Goal: Task Accomplishment & Management: Complete application form

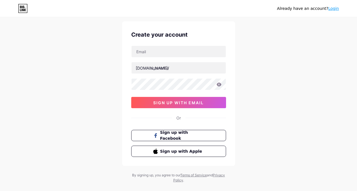
scroll to position [17, 0]
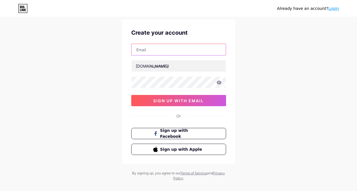
click at [168, 55] on input "text" at bounding box center [179, 49] width 94 height 11
type input "[EMAIL_ADDRESS][PERSON_NAME][DOMAIN_NAME]"
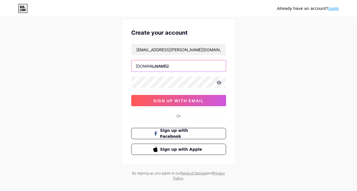
click at [160, 65] on input "text" at bounding box center [179, 65] width 94 height 11
type input "r"
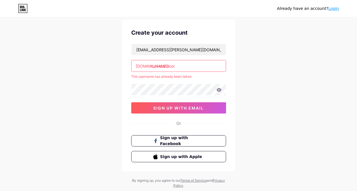
click at [179, 65] on input "rocketschool" at bounding box center [179, 65] width 94 height 11
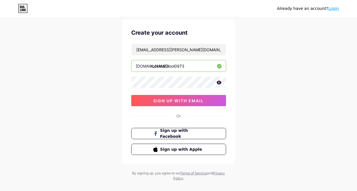
type input "rocketschool0973"
click at [218, 81] on icon at bounding box center [219, 83] width 5 height 4
click at [112, 83] on div "Already have an account? Login Create your account [EMAIL_ADDRESS][PERSON_NAME]…" at bounding box center [178, 91] width 357 height 216
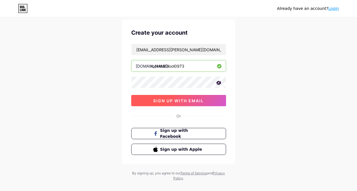
click at [168, 99] on span "sign up with email" at bounding box center [178, 101] width 51 height 5
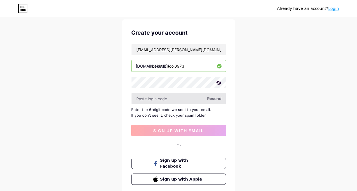
click at [182, 102] on input "text" at bounding box center [179, 98] width 94 height 11
type input "1"
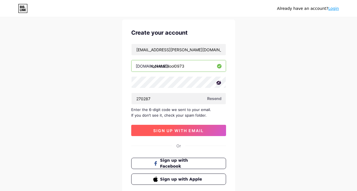
type input "270287"
click at [156, 129] on span "sign up with email" at bounding box center [178, 130] width 51 height 5
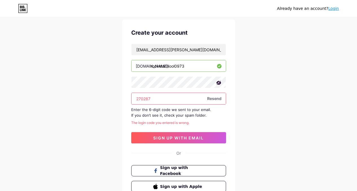
click at [181, 111] on div "Enter the 6-digit code we sent to your email. If you don’t see it, check your s…" at bounding box center [178, 112] width 95 height 11
click at [170, 98] on input "270287" at bounding box center [179, 98] width 94 height 11
click at [210, 100] on span "Resend" at bounding box center [214, 99] width 14 height 6
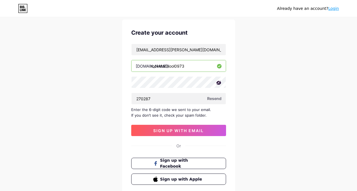
drag, startPoint x: 132, startPoint y: 111, endPoint x: 207, endPoint y: 113, distance: 74.9
click at [207, 113] on div "Enter the 6-digit code we sent to your email. If you don’t see it, check your s…" at bounding box center [178, 112] width 95 height 11
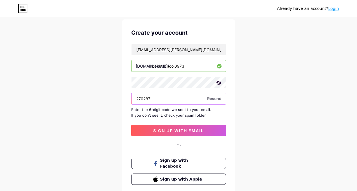
click at [171, 100] on input "270287" at bounding box center [179, 98] width 94 height 11
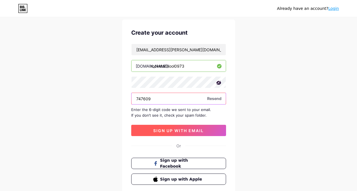
type input "747609"
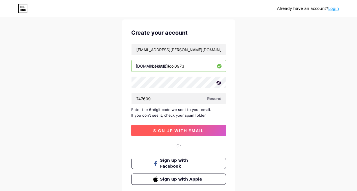
click at [157, 132] on span "sign up with email" at bounding box center [178, 130] width 51 height 5
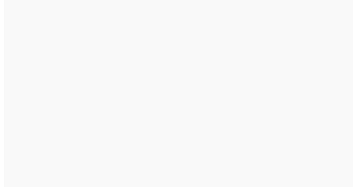
scroll to position [0, 0]
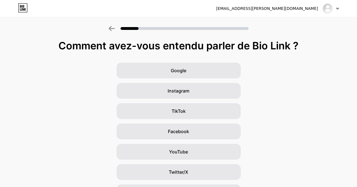
click at [313, 115] on div "Google Instagram TikTok Facebook YouTube Twitter/X Amis/famille [PERSON_NAME]" at bounding box center [178, 142] width 357 height 158
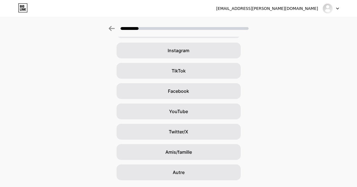
scroll to position [56, 0]
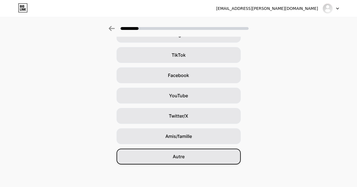
click at [175, 156] on font "Autre" at bounding box center [179, 157] width 12 height 6
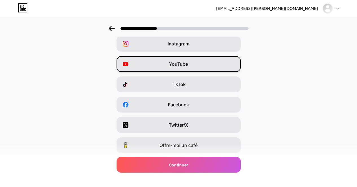
scroll to position [0, 0]
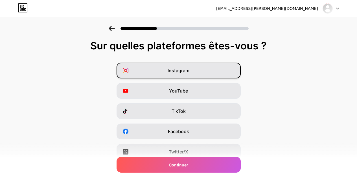
click at [178, 71] on font "Instagram" at bounding box center [179, 71] width 22 height 6
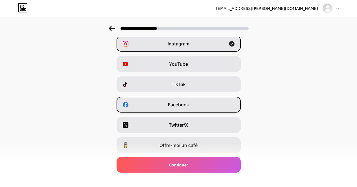
click at [218, 102] on div "Facebook" at bounding box center [179, 105] width 124 height 16
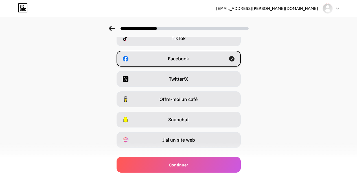
scroll to position [84, 0]
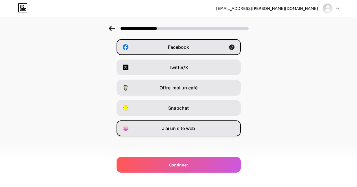
click at [190, 133] on div "J'ai un site web" at bounding box center [179, 129] width 124 height 16
click at [196, 134] on div "J'ai un site web" at bounding box center [179, 129] width 124 height 16
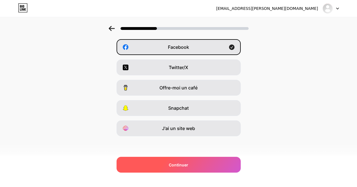
click at [193, 166] on div "Continuer" at bounding box center [179, 165] width 124 height 16
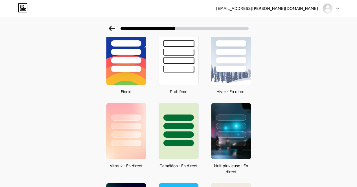
scroll to position [67, 0]
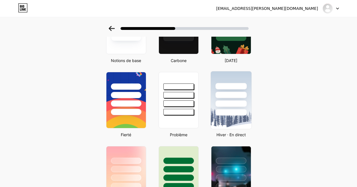
click at [239, 100] on div at bounding box center [231, 93] width 41 height 44
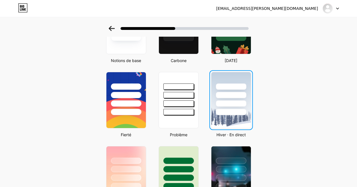
scroll to position [0, 0]
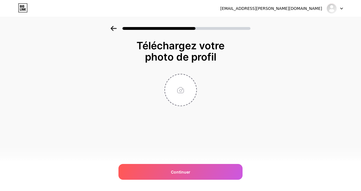
click at [116, 26] on div at bounding box center [180, 27] width 361 height 20
click at [113, 28] on icon at bounding box center [114, 28] width 6 height 5
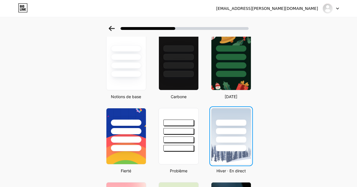
scroll to position [36, 0]
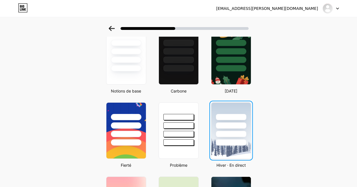
click at [241, 135] on div at bounding box center [231, 134] width 30 height 6
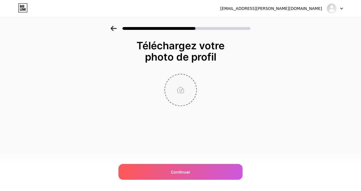
click at [179, 88] on input "file" at bounding box center [180, 90] width 31 height 31
type input "C:\fakepath\STICKER DIAM100.png"
click at [179, 88] on img at bounding box center [181, 90] width 32 height 32
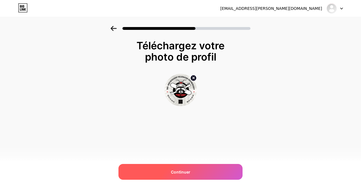
click at [171, 173] on div "Continuer" at bounding box center [181, 172] width 124 height 16
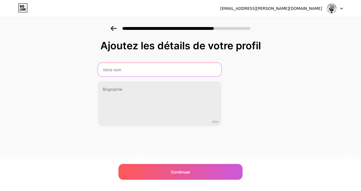
click at [125, 72] on input "text" at bounding box center [160, 70] width 124 height 14
type input "RocketSchool"
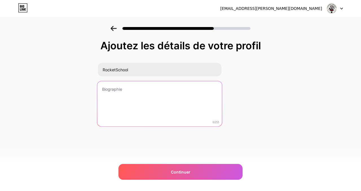
click at [145, 94] on textarea at bounding box center [159, 104] width 125 height 46
type textarea "B"
drag, startPoint x: 175, startPoint y: 92, endPoint x: 101, endPoint y: 92, distance: 73.7
click at [101, 92] on textarea "Teste de texte, école de ski blabaa" at bounding box center [159, 104] width 125 height 46
click at [172, 89] on textarea "Teste de texte, école de ski blabaa" at bounding box center [159, 104] width 125 height 46
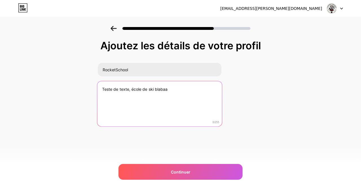
click at [113, 90] on textarea "Teste de texte, école de ski blabaa" at bounding box center [159, 104] width 125 height 46
click at [174, 89] on textarea "Test de texte, école de ski blabaa" at bounding box center [159, 104] width 125 height 46
paste textarea "Teste de texte, école de ski blabaa"
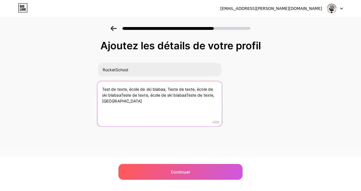
paste textarea "Teste de texte, école de ski blabaa"
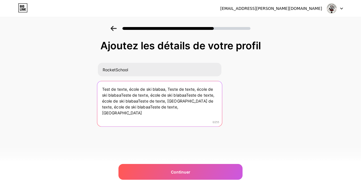
paste textarea "Teste de"
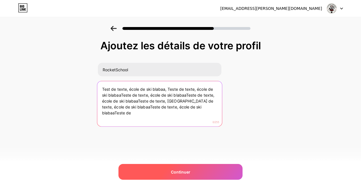
type textarea "Test de texte, école de ski blabaa, Teste de texte, école de ski blabaaTeste de…"
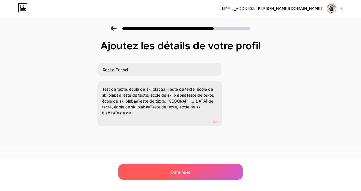
click at [149, 168] on div "Continuer" at bounding box center [181, 172] width 124 height 16
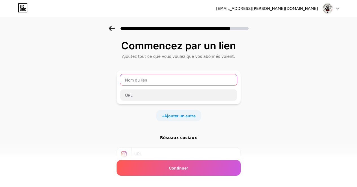
click at [141, 77] on input "text" at bounding box center [178, 79] width 117 height 11
type input "C"
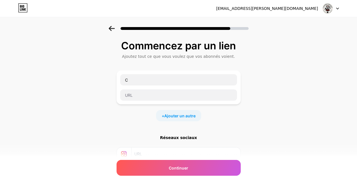
click at [113, 30] on icon at bounding box center [112, 28] width 6 height 5
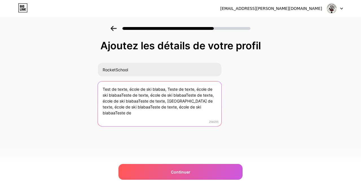
click at [124, 98] on textarea "Test de texte, école de ski blabaa, Teste de texte, école de ski blabaaTeste de…" at bounding box center [160, 104] width 124 height 45
click at [124, 99] on textarea "Test de texte, école de ski blabaa, Teste de texte, école de ski blabaaTeste de…" at bounding box center [159, 104] width 125 height 46
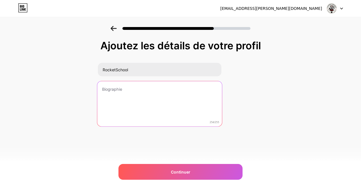
paste textarea "Cours particuliers de ski, snow, télémark et snowscoot avec [PERSON_NAME] & [PE…"
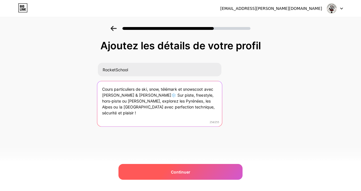
type textarea "Cours particuliers de ski, snow, télémark et snowscoot avec [PERSON_NAME] & [PE…"
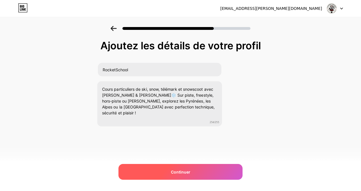
click at [156, 173] on div "Continuer" at bounding box center [181, 172] width 124 height 16
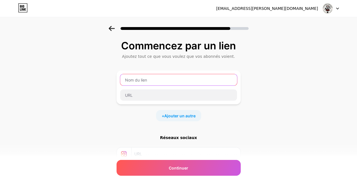
click at [147, 83] on input "text" at bounding box center [178, 79] width 117 height 11
click at [143, 82] on input "text" at bounding box center [178, 79] width 117 height 11
paste input "Cours particuliers de ski & snow – [GEOGRAPHIC_DATA] ([GEOGRAPHIC_DATA], 3 Vall…"
type input "Cours particuliers de ski & snow – [GEOGRAPHIC_DATA] ([GEOGRAPHIC_DATA], 3 Vall…"
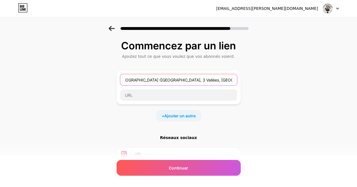
scroll to position [0, 0]
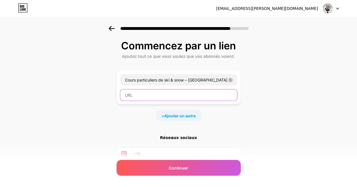
click at [139, 97] on input "text" at bounding box center [178, 94] width 117 height 11
paste input "[URL][DOMAIN_NAME]"
type input "[URL][DOMAIN_NAME]"
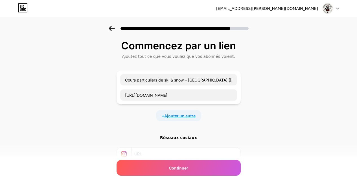
click at [183, 116] on font "Ajouter un autre" at bounding box center [179, 115] width 31 height 5
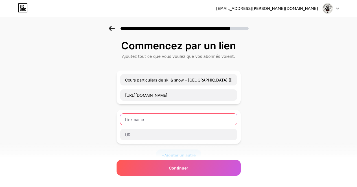
click at [161, 121] on input "text" at bounding box center [178, 119] width 117 height 11
paste input "Cours particuliers de ski & snow – [GEOGRAPHIC_DATA] & Andorre ([GEOGRAPHIC_DAT…"
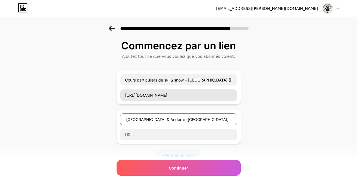
type input "Cours particuliers de ski & snow – [GEOGRAPHIC_DATA] & Andorre ([GEOGRAPHIC_DAT…"
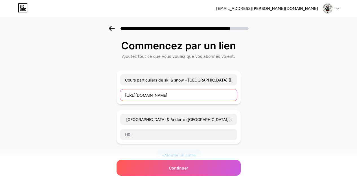
click at [157, 96] on input "[URL][DOMAIN_NAME]" at bounding box center [178, 94] width 117 height 11
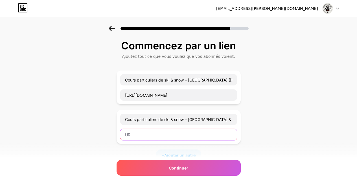
click at [141, 130] on input "text" at bounding box center [178, 134] width 117 height 11
paste input "[URL][DOMAIN_NAME]"
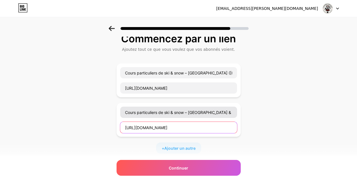
scroll to position [8, 0]
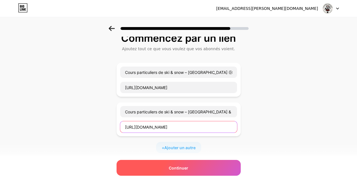
type input "[URL][DOMAIN_NAME]"
click at [180, 165] on span "Continuer" at bounding box center [178, 168] width 19 height 6
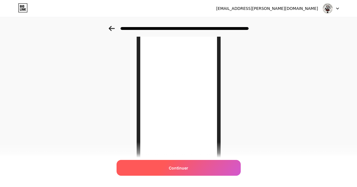
scroll to position [32, 0]
click at [153, 162] on div "Continuer" at bounding box center [179, 168] width 124 height 16
